Goal: Ask a question: Seek information or help from site administrators or community

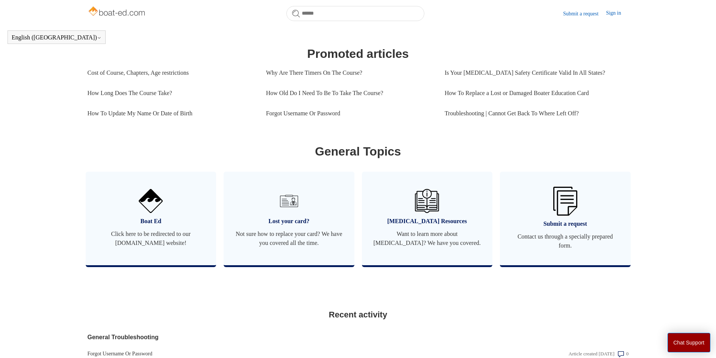
scroll to position [392, 0]
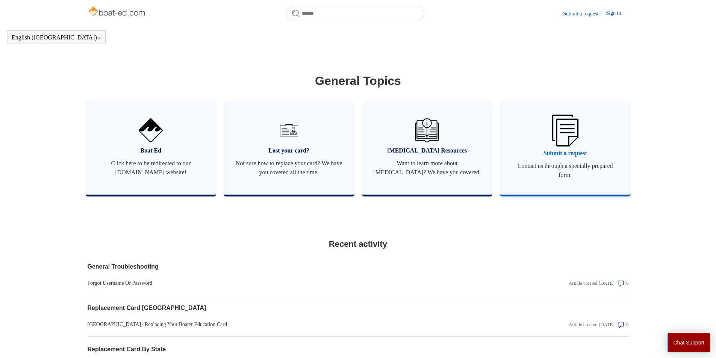
click at [527, 158] on span "Submit a request" at bounding box center [565, 153] width 108 height 9
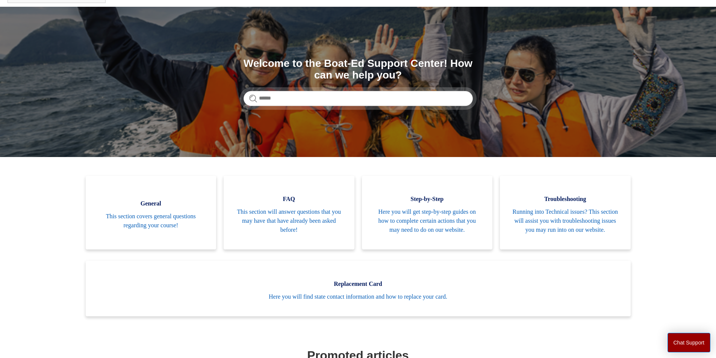
scroll to position [0, 0]
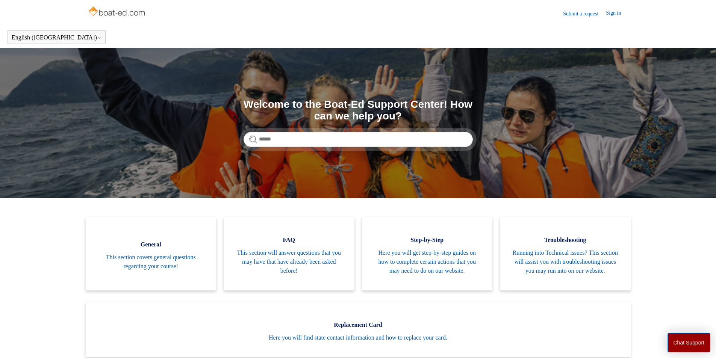
click at [586, 14] on link "Submit a request" at bounding box center [584, 14] width 43 height 8
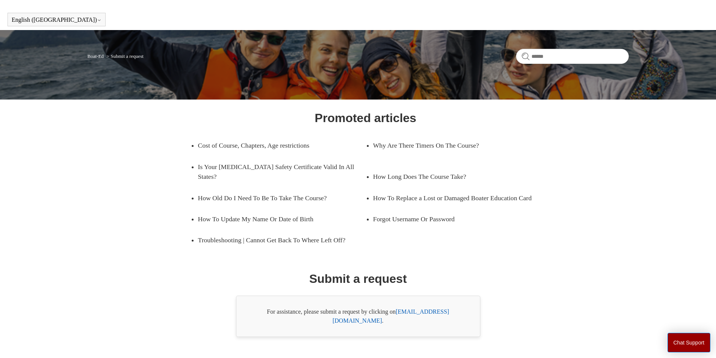
scroll to position [27, 0]
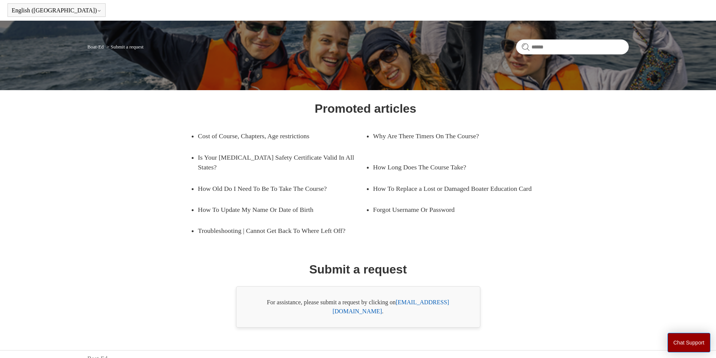
click at [412, 303] on link "[EMAIL_ADDRESS][DOMAIN_NAME]" at bounding box center [391, 306] width 117 height 15
click at [562, 45] on input "Search" at bounding box center [572, 46] width 113 height 15
type input "*"
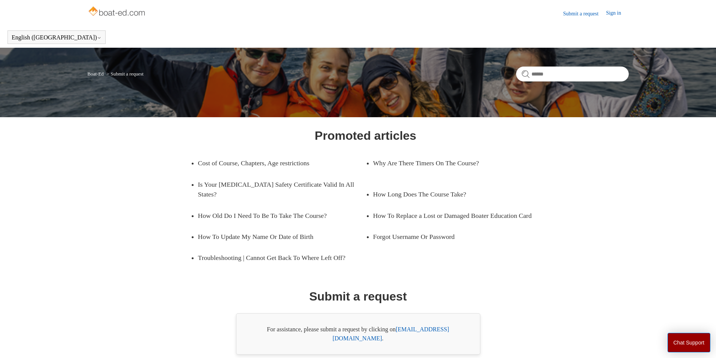
click at [622, 11] on link "Sign in" at bounding box center [617, 13] width 23 height 9
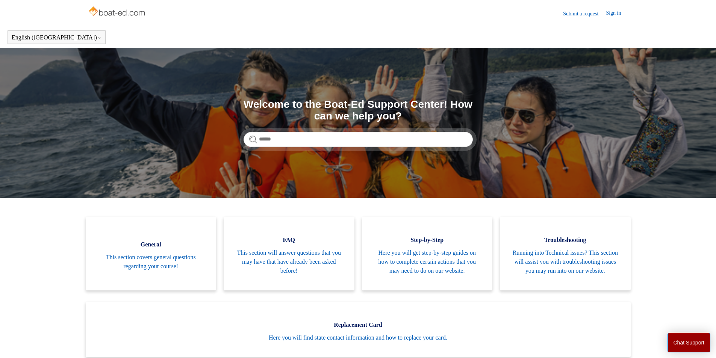
click at [576, 8] on header "Submit a request Sign in" at bounding box center [358, 13] width 541 height 27
click at [580, 13] on link "Submit a request" at bounding box center [584, 14] width 43 height 8
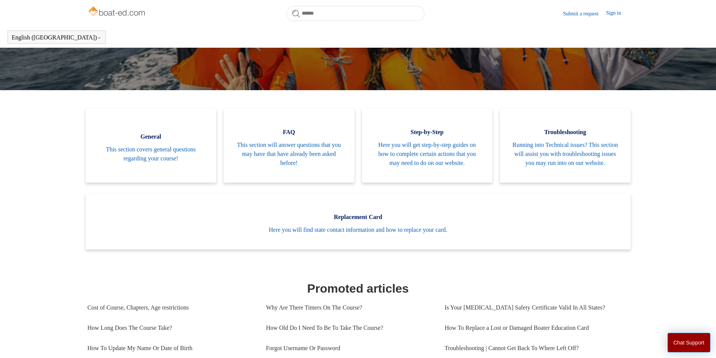
scroll to position [167, 0]
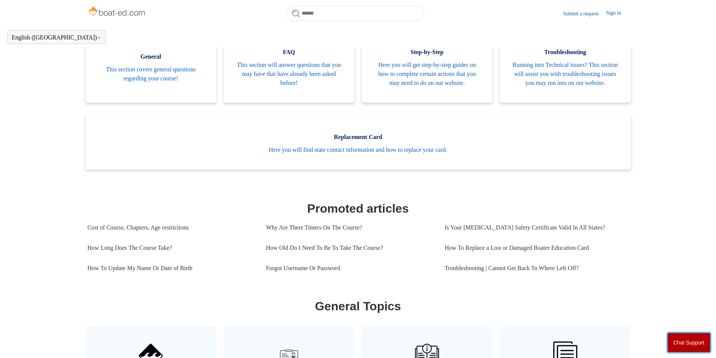
click at [696, 336] on button "Chat Support" at bounding box center [689, 343] width 43 height 20
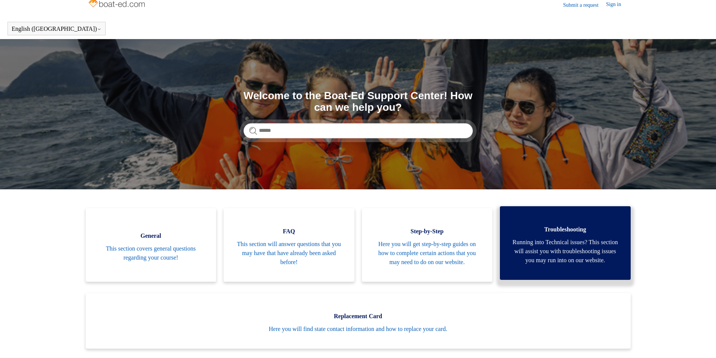
scroll to position [0, 0]
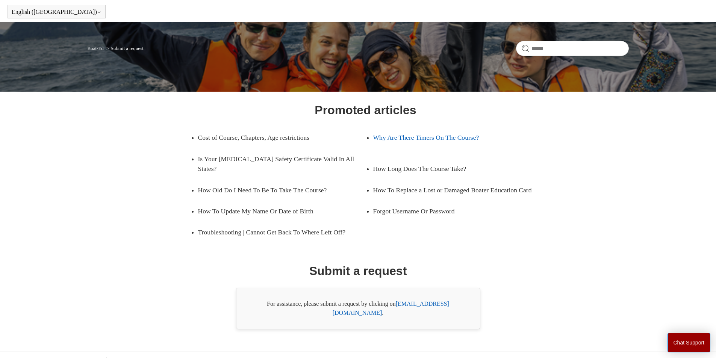
scroll to position [27, 0]
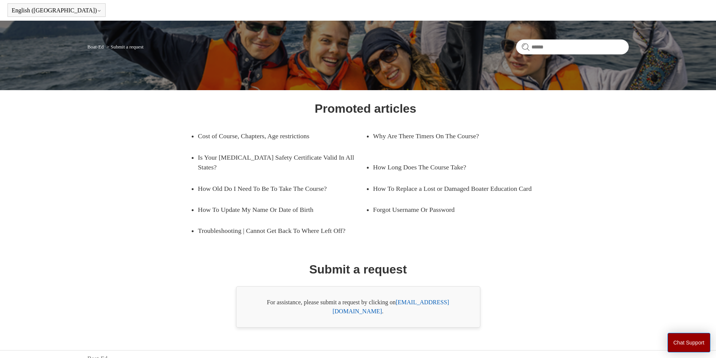
click at [402, 302] on link "[EMAIL_ADDRESS][DOMAIN_NAME]" at bounding box center [391, 306] width 117 height 15
click at [432, 304] on link "[EMAIL_ADDRESS][DOMAIN_NAME]" at bounding box center [391, 306] width 117 height 15
drag, startPoint x: 460, startPoint y: 305, endPoint x: 398, endPoint y: 302, distance: 62.1
click at [398, 302] on div "For assistance, please submit a request by clicking on [EMAIL_ADDRESS][DOMAIN_N…" at bounding box center [358, 306] width 244 height 41
click at [470, 287] on div "For assistance, please submit a request by clicking on [EMAIL_ADDRESS][DOMAIN_N…" at bounding box center [358, 306] width 244 height 41
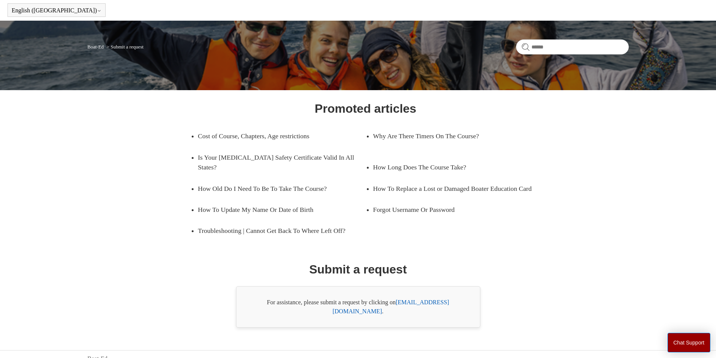
click at [426, 301] on link "[EMAIL_ADDRESS][DOMAIN_NAME]" at bounding box center [391, 306] width 117 height 15
